Goal: Task Accomplishment & Management: Complete application form

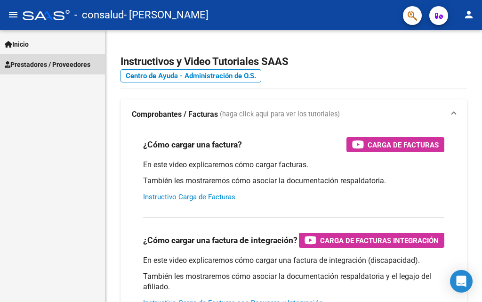
click at [42, 69] on span "Prestadores / Proveedores" at bounding box center [48, 64] width 86 height 10
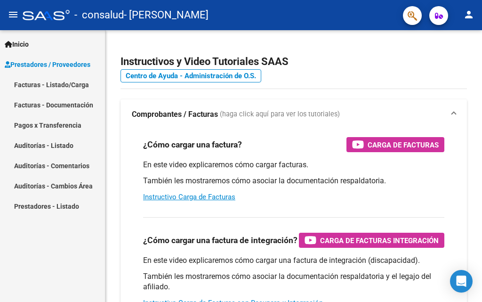
click at [81, 86] on link "Facturas - Listado/Carga" at bounding box center [52, 84] width 105 height 20
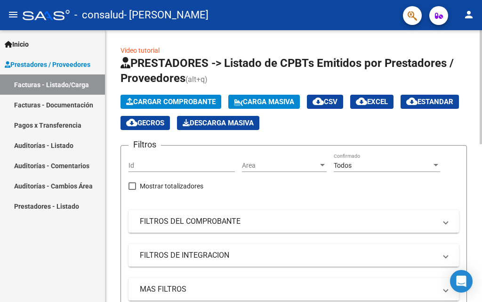
click at [185, 101] on span "Cargar Comprobante" at bounding box center [170, 101] width 89 height 8
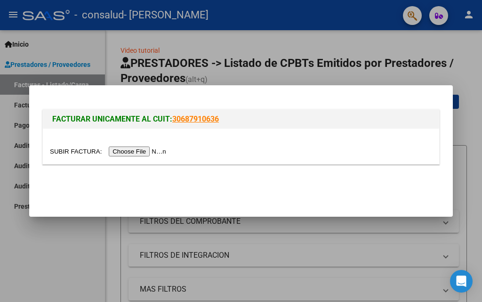
click at [159, 148] on input "file" at bounding box center [109, 151] width 119 height 10
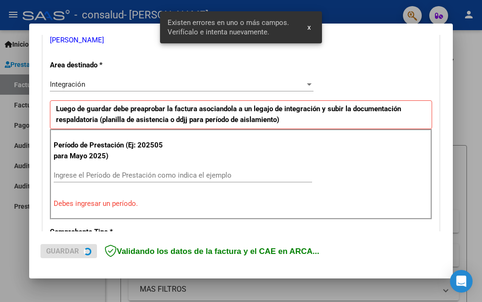
scroll to position [212, 0]
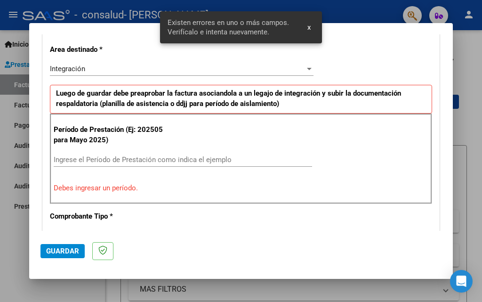
click at [101, 162] on input "Ingrese el Período de Prestación como indica el ejemplo" at bounding box center [183, 159] width 259 height 8
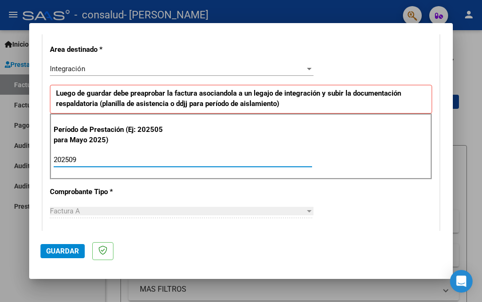
type input "202509"
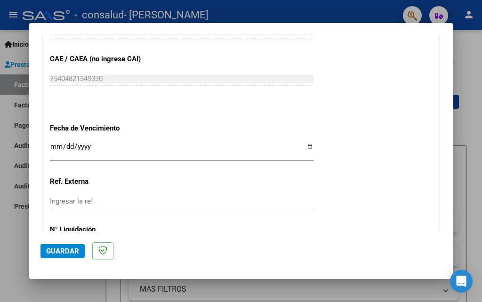
scroll to position [636, 0]
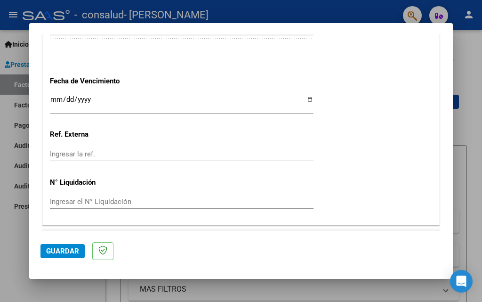
click at [53, 97] on input "Ingresar la fecha" at bounding box center [182, 103] width 264 height 15
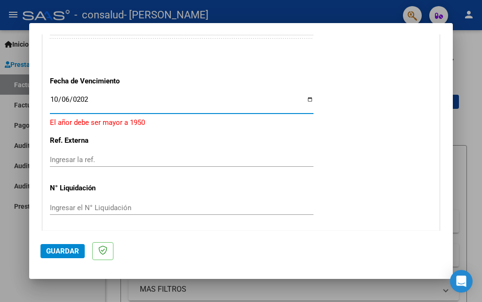
type input "[DATE]"
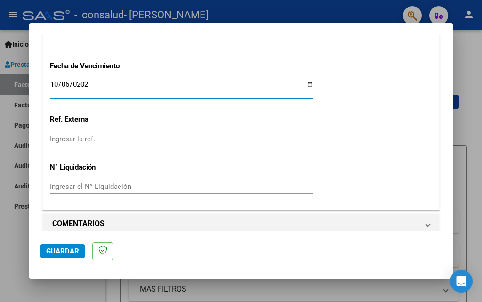
scroll to position [661, 0]
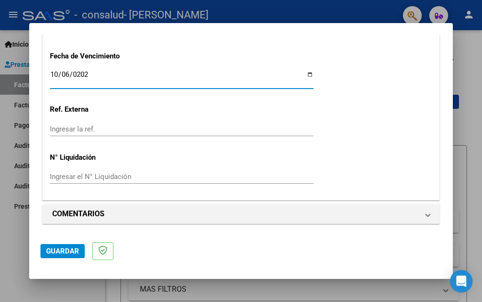
click at [81, 251] on button "Guardar" at bounding box center [62, 251] width 44 height 14
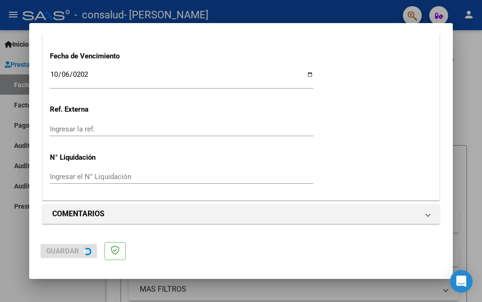
scroll to position [0, 0]
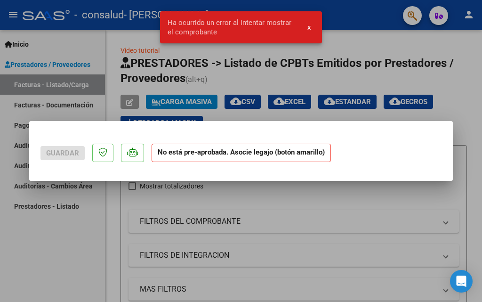
click at [77, 268] on div at bounding box center [241, 151] width 482 height 302
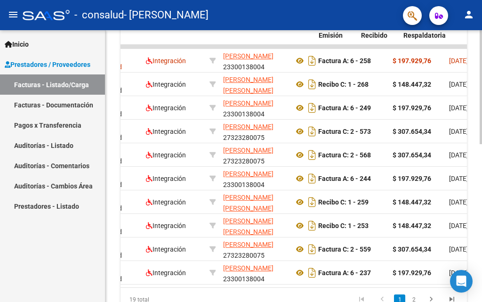
scroll to position [0, 434]
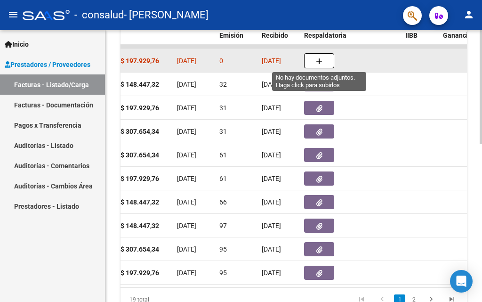
click at [331, 60] on button "button" at bounding box center [319, 60] width 30 height 15
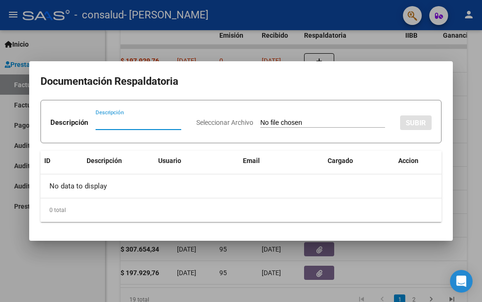
type input "p"
type input "P"
type input "ASISTENCIA PSICOPEDAGOGIA [PERSON_NAME] [DATE]"
click at [261, 128] on input "Seleccionar Archivo" at bounding box center [322, 123] width 125 height 9
type input "C:\fakepath\ASISTENCIA PSICOPEDAGOGIA [PERSON_NAME] [DATE].pdf"
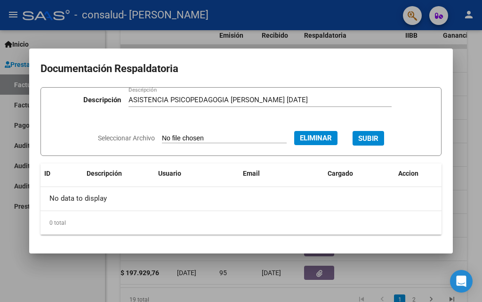
click at [376, 139] on span "SUBIR" at bounding box center [368, 138] width 20 height 8
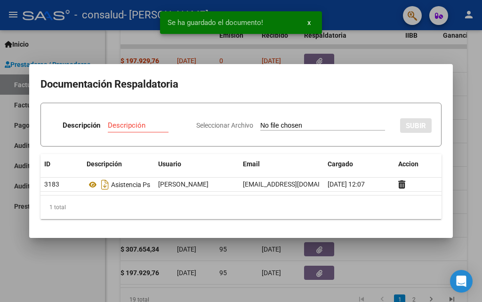
click at [66, 272] on div at bounding box center [241, 151] width 482 height 302
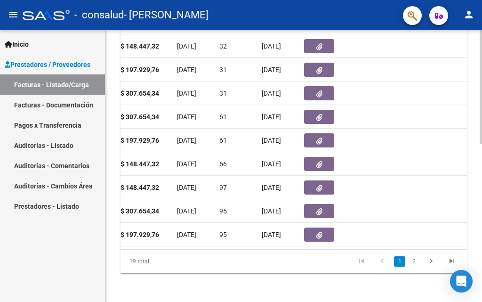
scroll to position [375, 0]
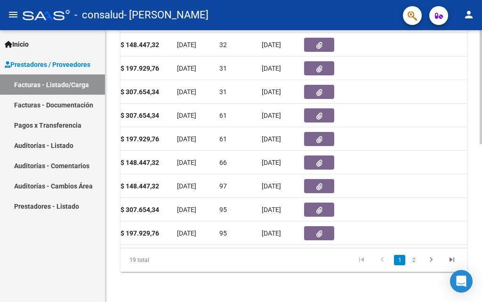
click at [250, 245] on div "ID CAE Facturado x Orden De Area Razón Social CPBT Monto Fecha Cpbt Días desde …" at bounding box center [294, 123] width 347 height 297
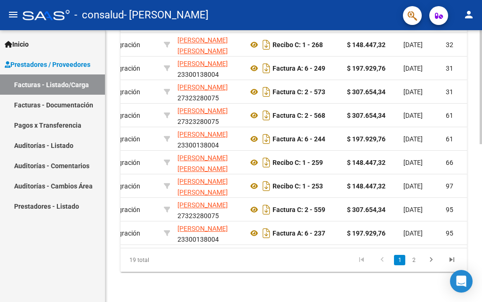
scroll to position [0, 0]
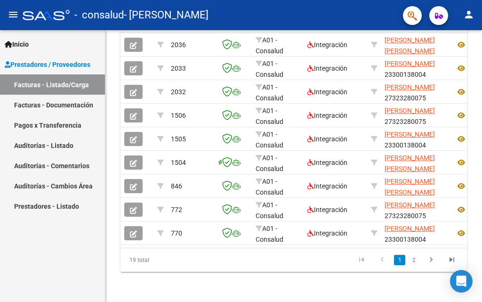
click at [65, 256] on div "Inicio Instructivos Contacto OS Prestadores / Proveedores Facturas - Listado/Ca…" at bounding box center [52, 166] width 105 height 272
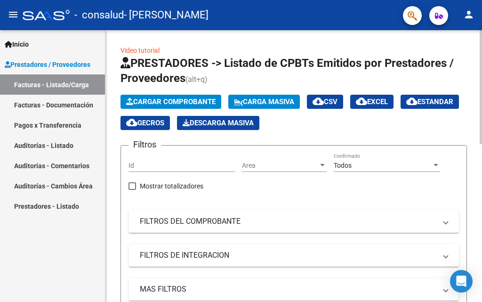
click at [177, 103] on span "Cargar Comprobante" at bounding box center [170, 101] width 89 height 8
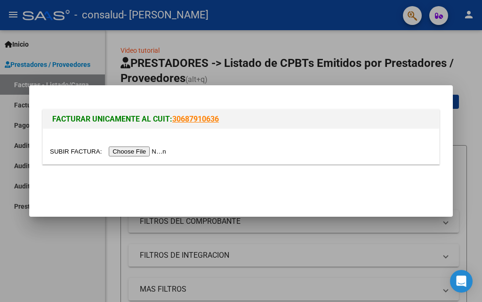
click at [162, 150] on input "file" at bounding box center [109, 151] width 119 height 10
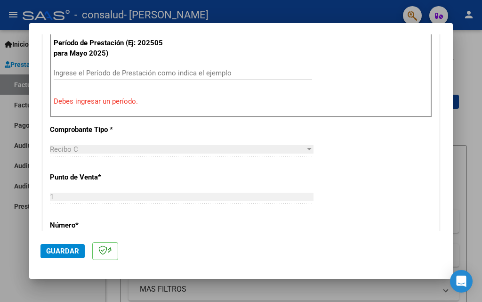
scroll to position [283, 0]
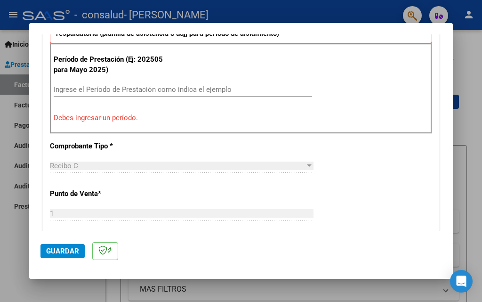
click at [120, 90] on input "Ingrese el Período de Prestación como indica el ejemplo" at bounding box center [183, 89] width 259 height 8
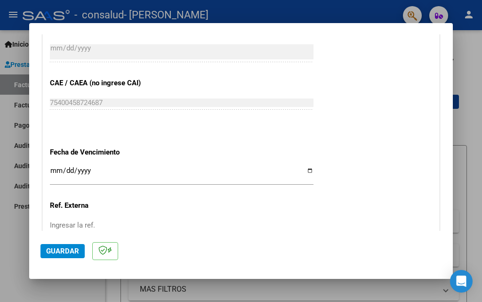
scroll to position [659, 0]
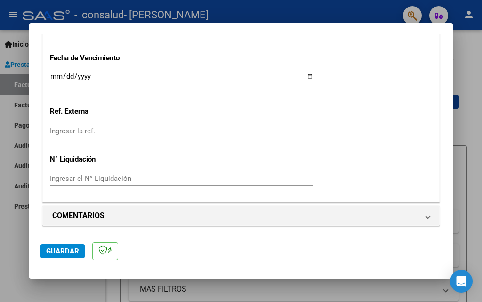
type input "202509"
click at [57, 71] on div "Ingresar la fecha" at bounding box center [182, 80] width 264 height 20
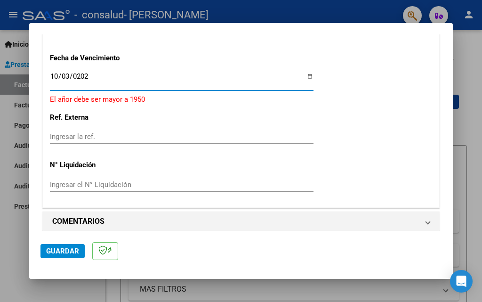
type input "[DATE]"
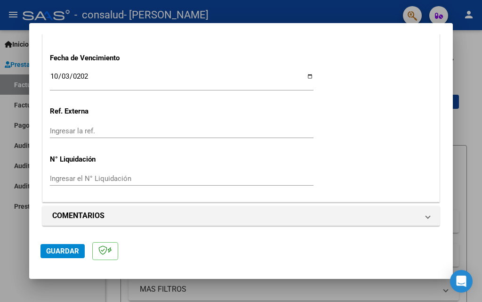
scroll to position [661, 0]
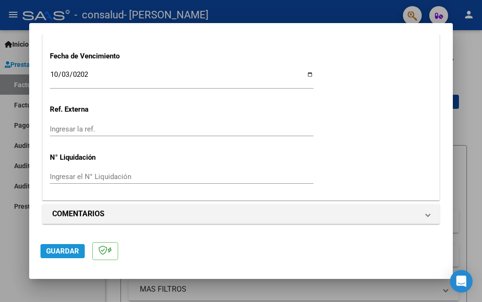
click at [79, 250] on button "Guardar" at bounding box center [62, 251] width 44 height 14
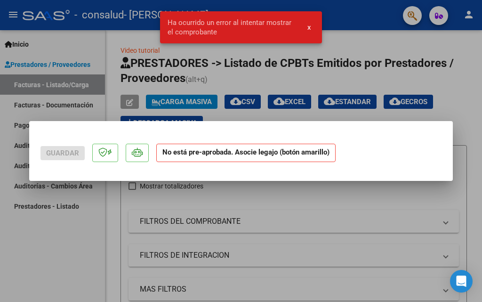
click at [57, 268] on div at bounding box center [241, 151] width 482 height 302
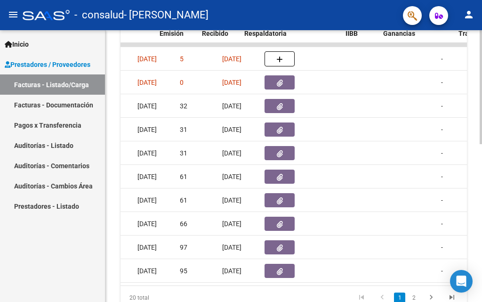
scroll to position [0, 494]
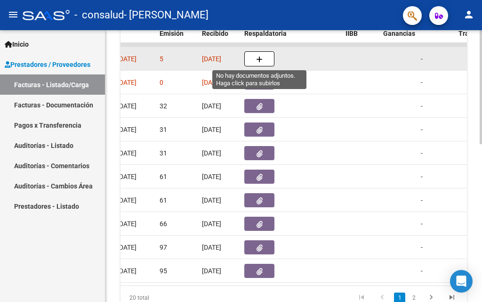
click at [256, 57] on button "button" at bounding box center [259, 58] width 30 height 15
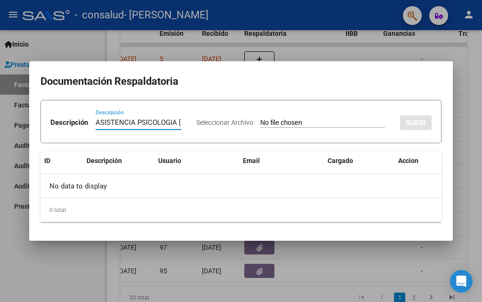
type input "ASISTENCIA PSICOLOGIA [PERSON_NAME] [DATE]"
click at [260, 128] on input "Seleccionar Archivo" at bounding box center [322, 123] width 125 height 9
type input "C:\fakepath\ASISTENCIA PSICOLOGÍA [PERSON_NAME] [DATE].pdf"
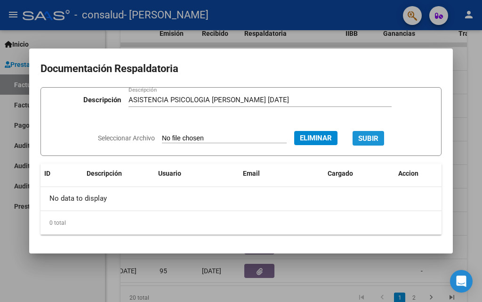
click at [374, 140] on span "SUBIR" at bounding box center [368, 138] width 20 height 8
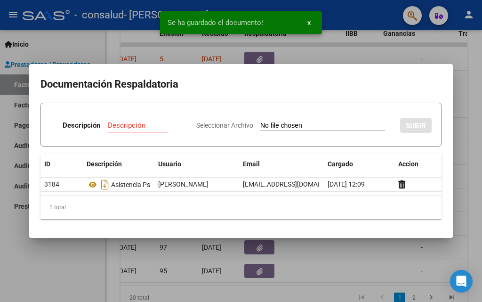
click at [64, 279] on div at bounding box center [241, 151] width 482 height 302
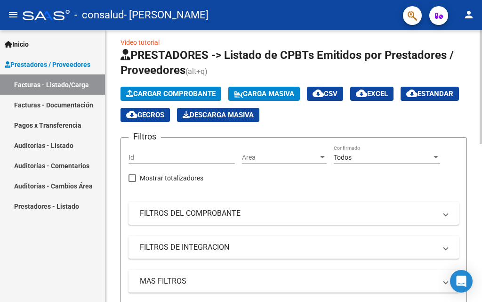
scroll to position [0, 0]
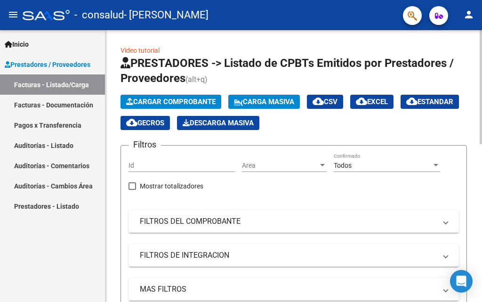
click at [171, 98] on span "Cargar Comprobante" at bounding box center [170, 101] width 89 height 8
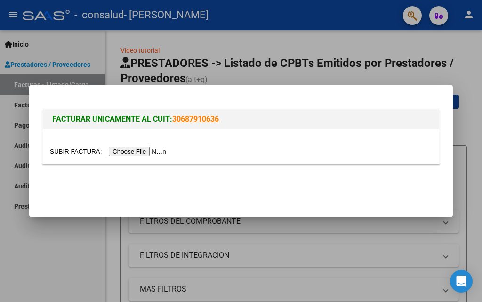
click at [153, 150] on input "file" at bounding box center [109, 151] width 119 height 10
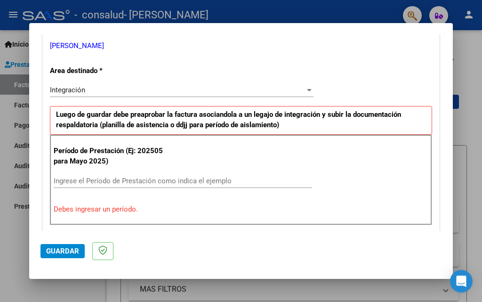
scroll to position [235, 0]
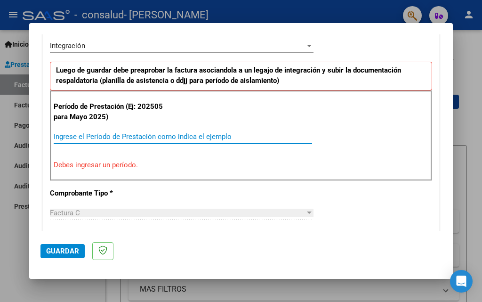
click at [105, 138] on input "Ingrese el Período de Prestación como indica el ejemplo" at bounding box center [183, 136] width 259 height 8
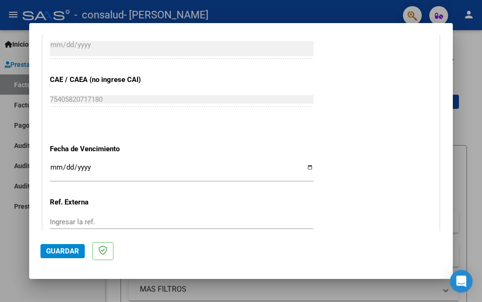
scroll to position [612, 0]
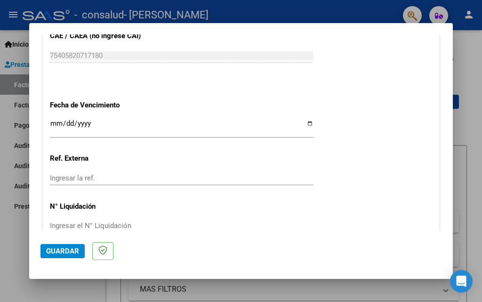
type input "202509"
click at [55, 122] on input "Ingresar la fecha" at bounding box center [182, 127] width 264 height 15
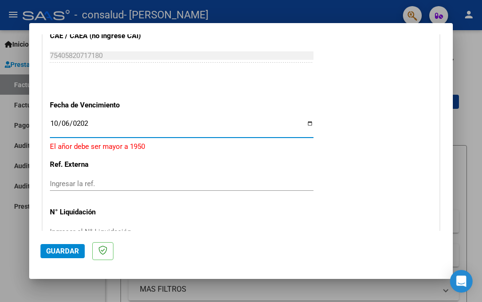
type input "[DATE]"
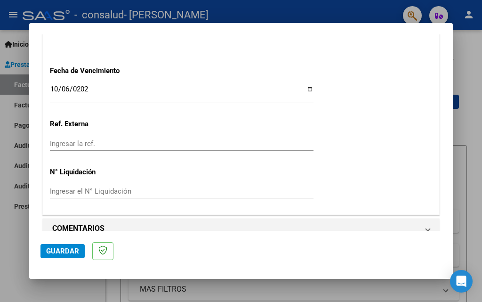
scroll to position [661, 0]
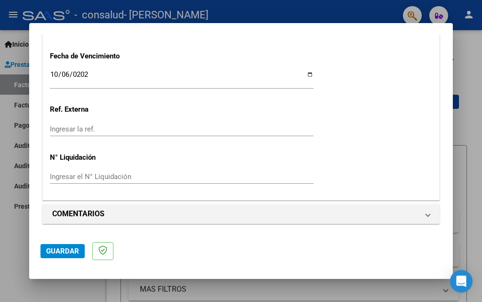
click at [62, 248] on span "Guardar" at bounding box center [62, 251] width 33 height 8
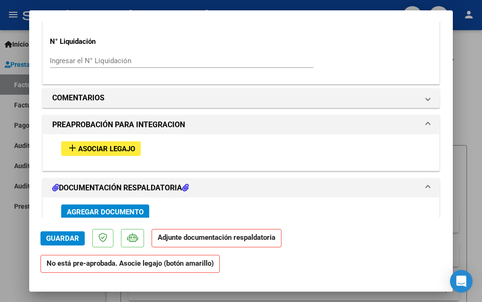
scroll to position [801, 0]
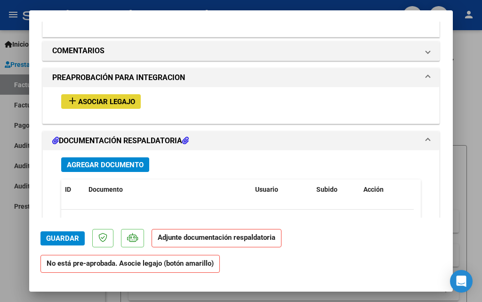
click at [99, 102] on span "Asociar Legajo" at bounding box center [106, 101] width 57 height 8
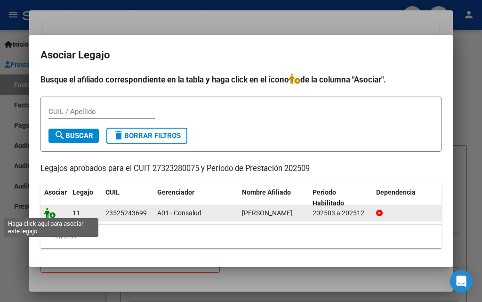
click at [52, 212] on icon at bounding box center [49, 213] width 11 height 10
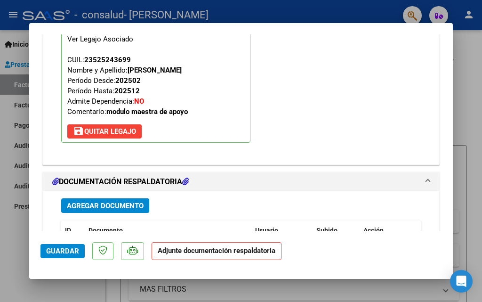
scroll to position [1013, 0]
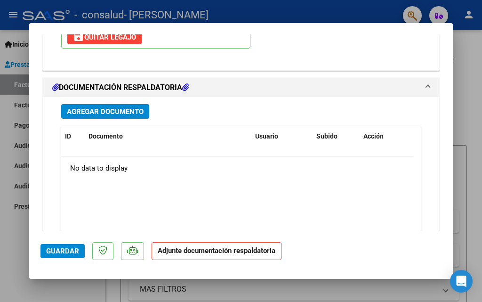
click at [116, 113] on span "Agregar Documento" at bounding box center [105, 111] width 77 height 8
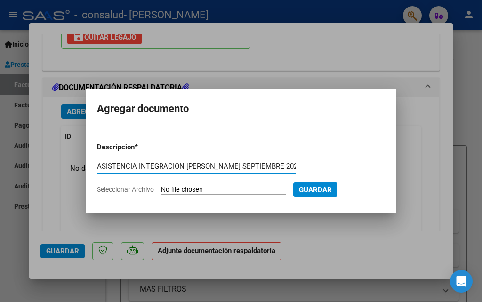
scroll to position [0, 5]
type input "ASISTENCIA INTEGRACION [PERSON_NAME] [DATE]"
click at [212, 187] on input "Seleccionar Archivo" at bounding box center [223, 190] width 125 height 9
type input "C:\fakepath\ASISTENCIA INTEGRACIÓN [PERSON_NAME] [DATE].pdf"
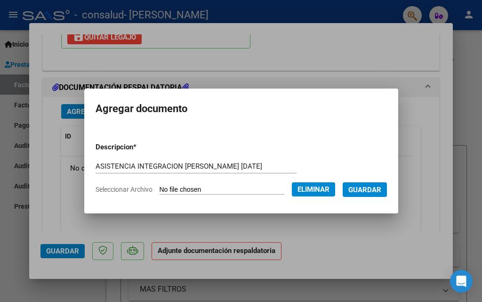
click at [372, 190] on span "Guardar" at bounding box center [364, 190] width 33 height 8
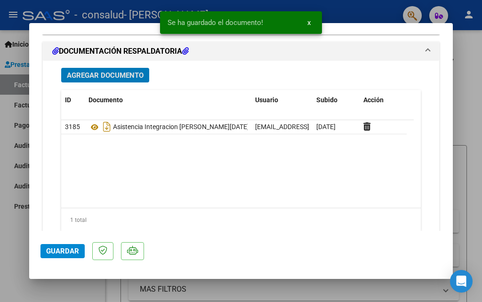
scroll to position [1080, 0]
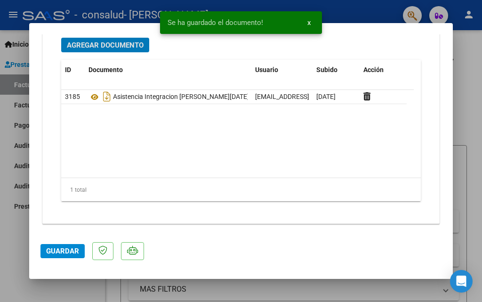
click at [74, 254] on span "Guardar" at bounding box center [62, 251] width 33 height 8
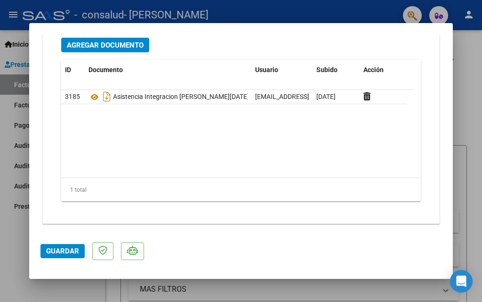
click at [16, 253] on div at bounding box center [241, 151] width 482 height 302
type input "$ 0,00"
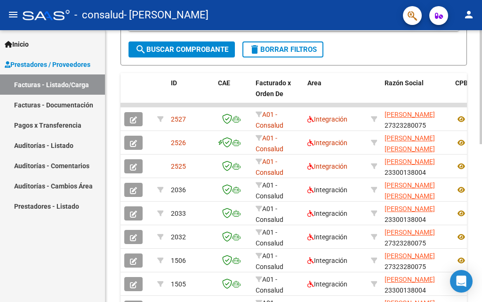
scroll to position [330, 0]
